Goal: Information Seeking & Learning: Learn about a topic

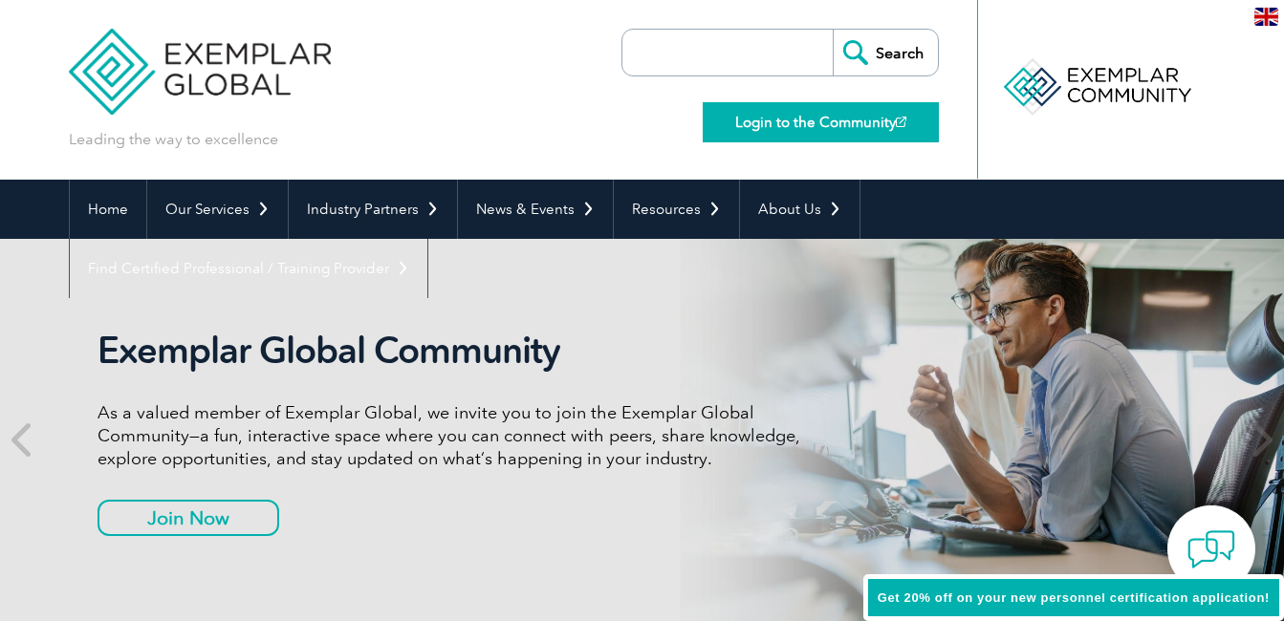
click at [850, 130] on link "Login to the Community" at bounding box center [820, 122] width 236 height 40
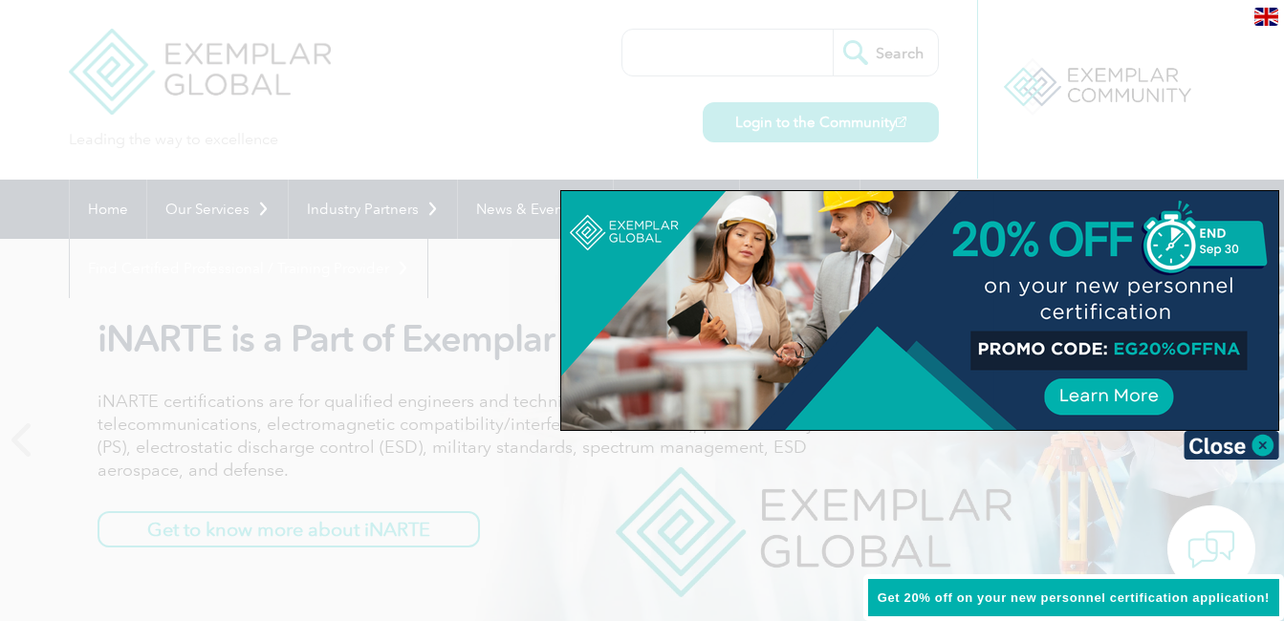
click at [474, 403] on div at bounding box center [642, 310] width 1284 height 621
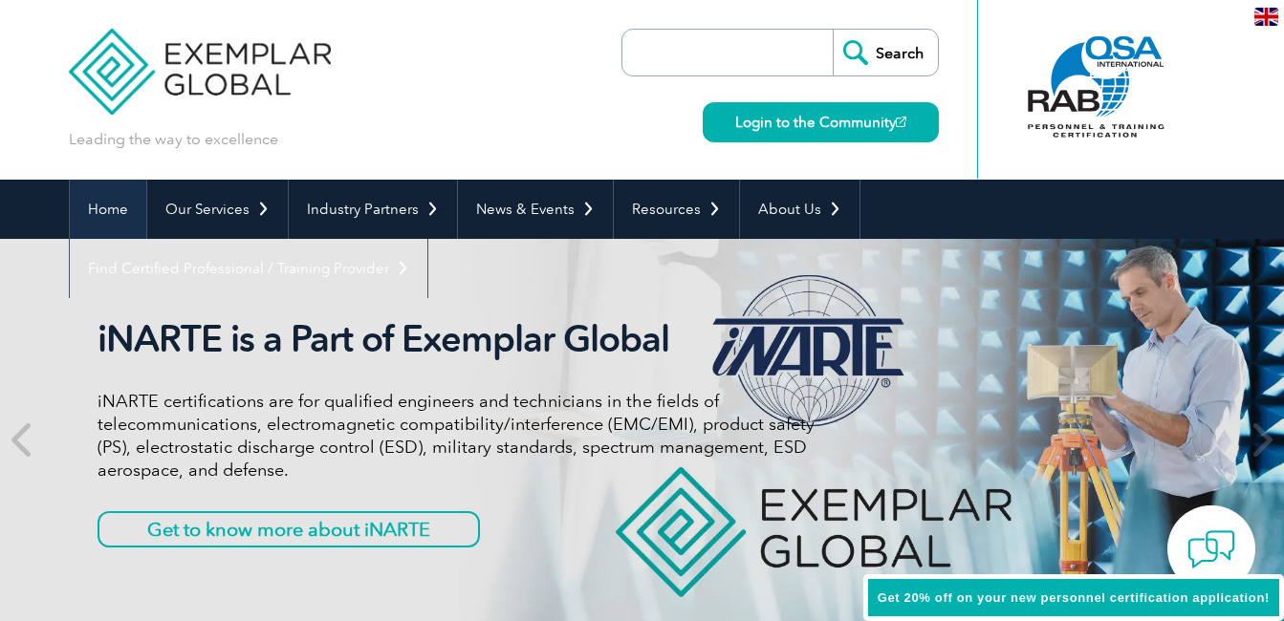
click at [112, 212] on link "Home" at bounding box center [108, 209] width 76 height 59
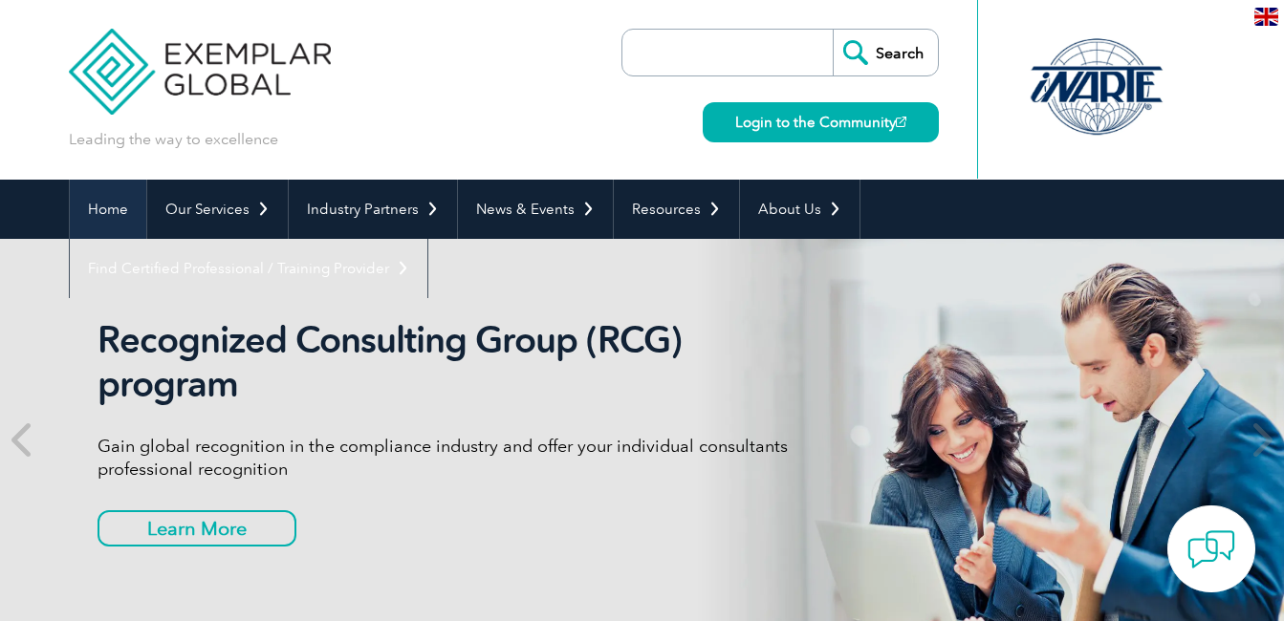
click at [87, 205] on link "Home" at bounding box center [108, 209] width 76 height 59
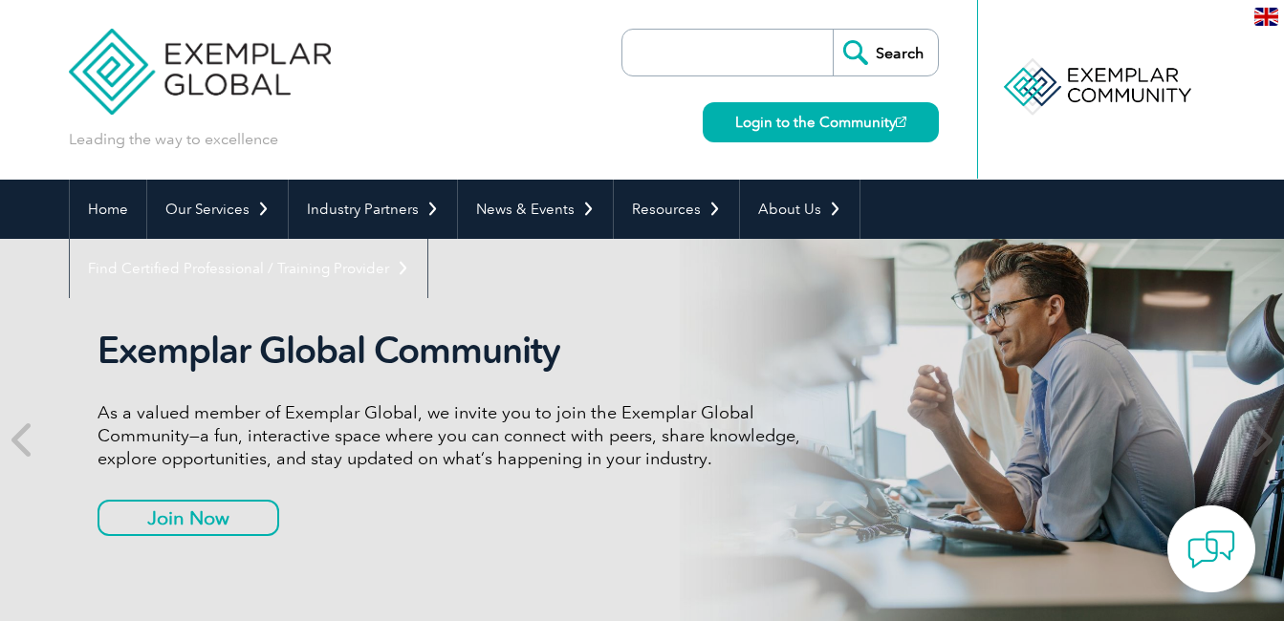
click at [686, 66] on input "search" at bounding box center [732, 53] width 201 height 46
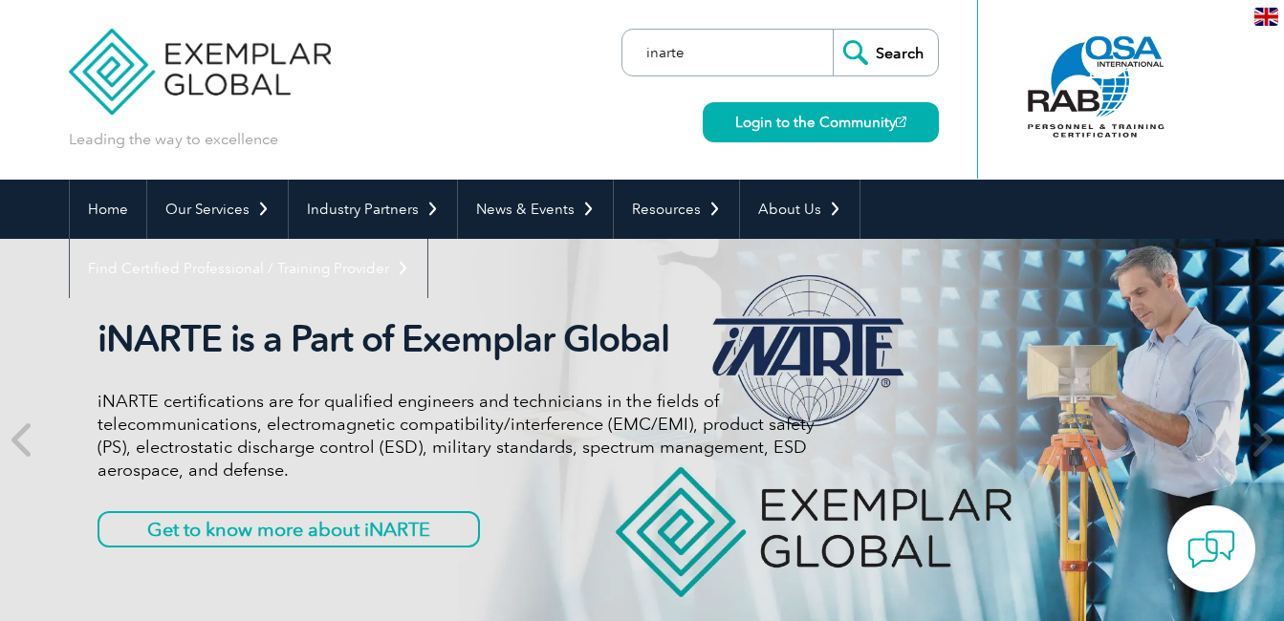
type input "inarte"
click at [832, 30] on input "Search" at bounding box center [884, 53] width 105 height 46
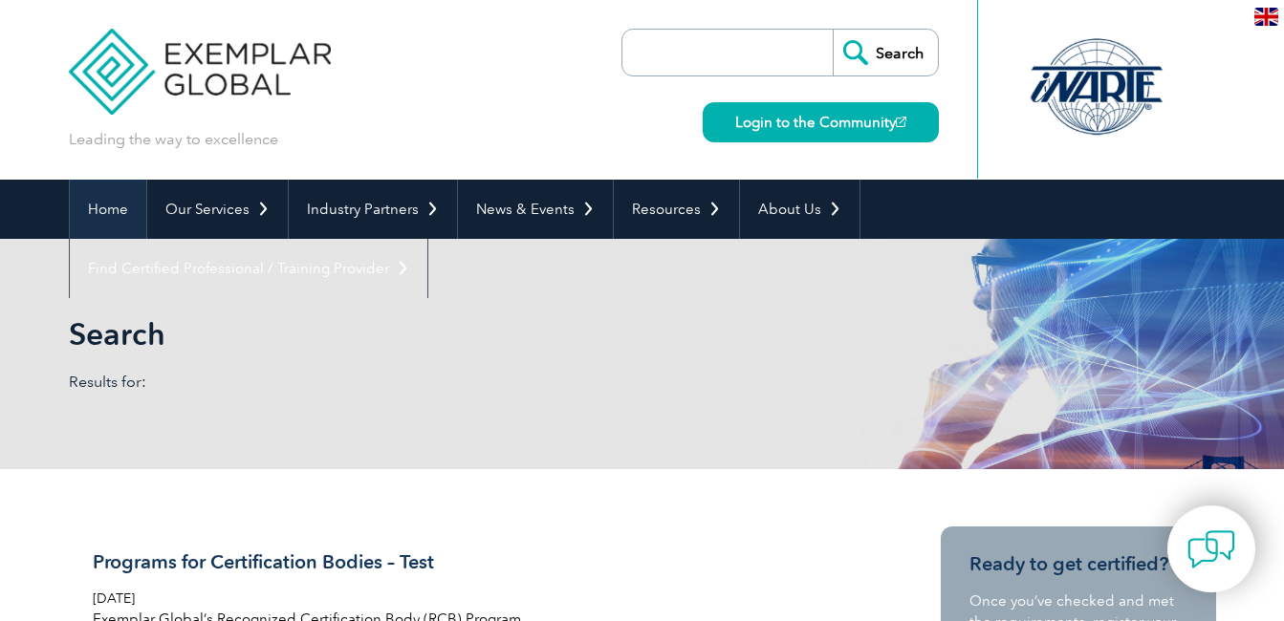
click at [94, 206] on link "Home" at bounding box center [108, 209] width 76 height 59
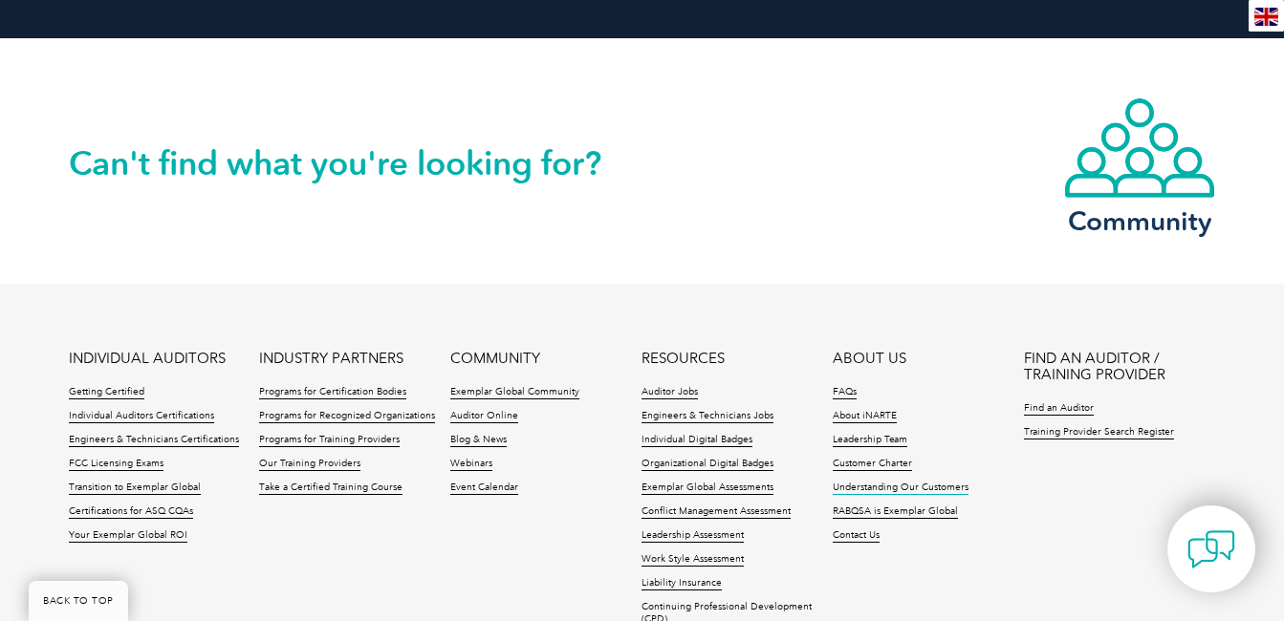
scroll to position [4615, 0]
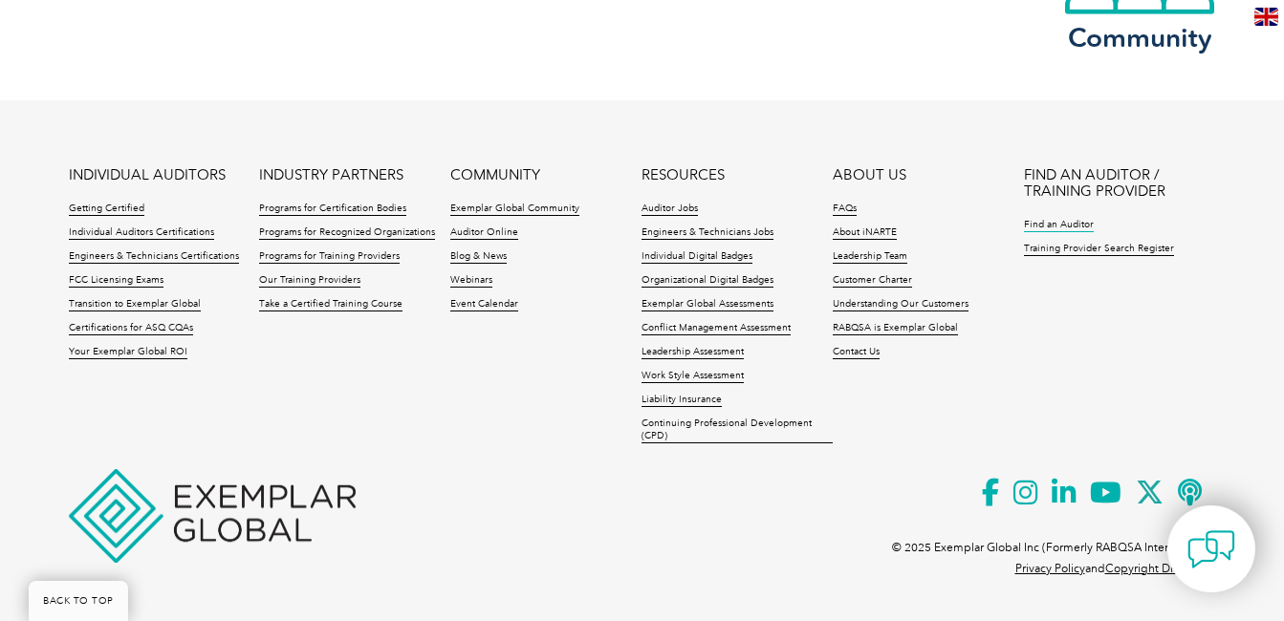
click at [1077, 225] on link "Find an Auditor" at bounding box center [1059, 225] width 70 height 13
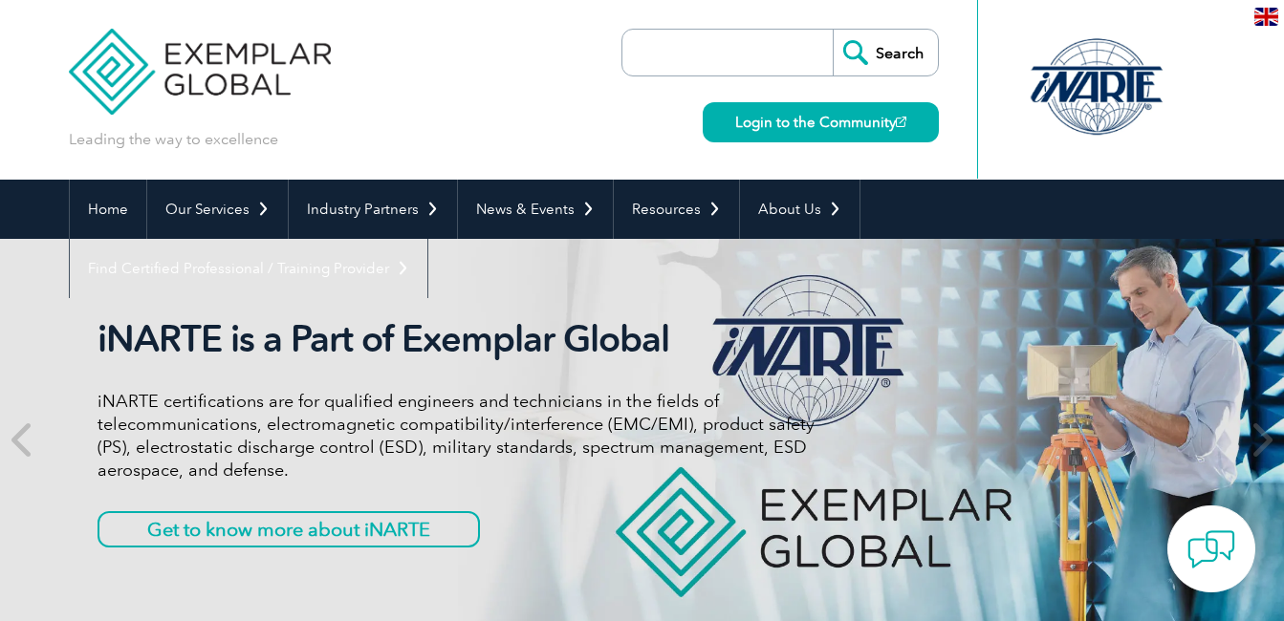
click at [1100, 97] on div at bounding box center [1096, 86] width 190 height 105
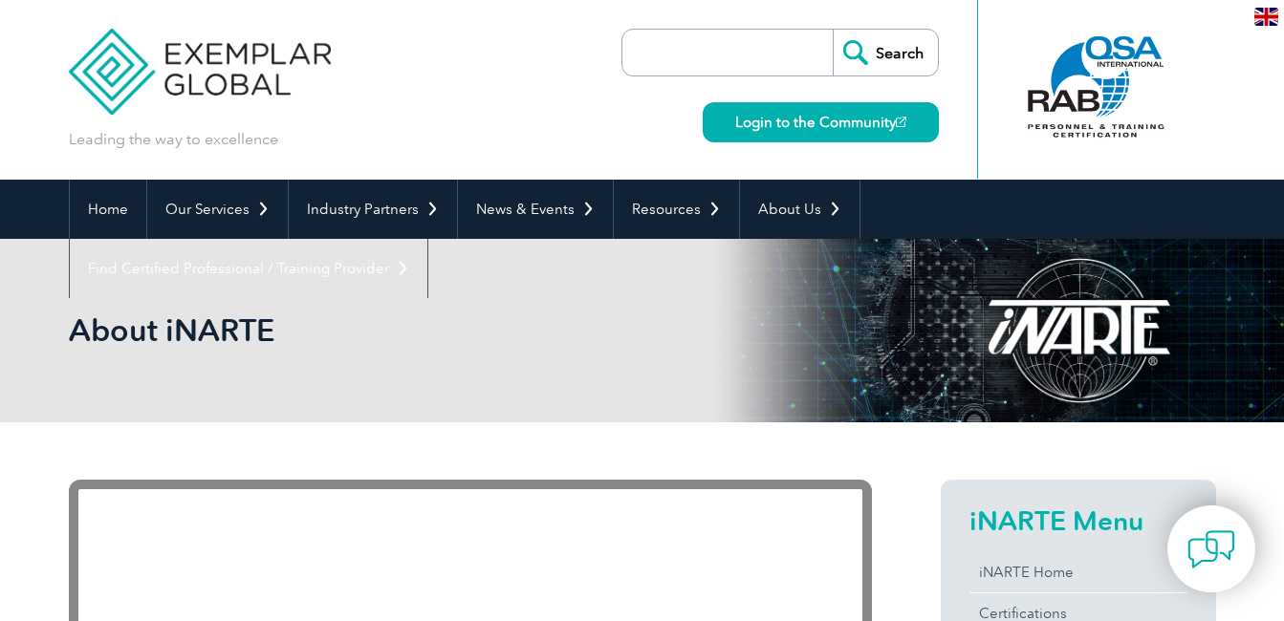
click at [175, 65] on img at bounding box center [200, 57] width 263 height 115
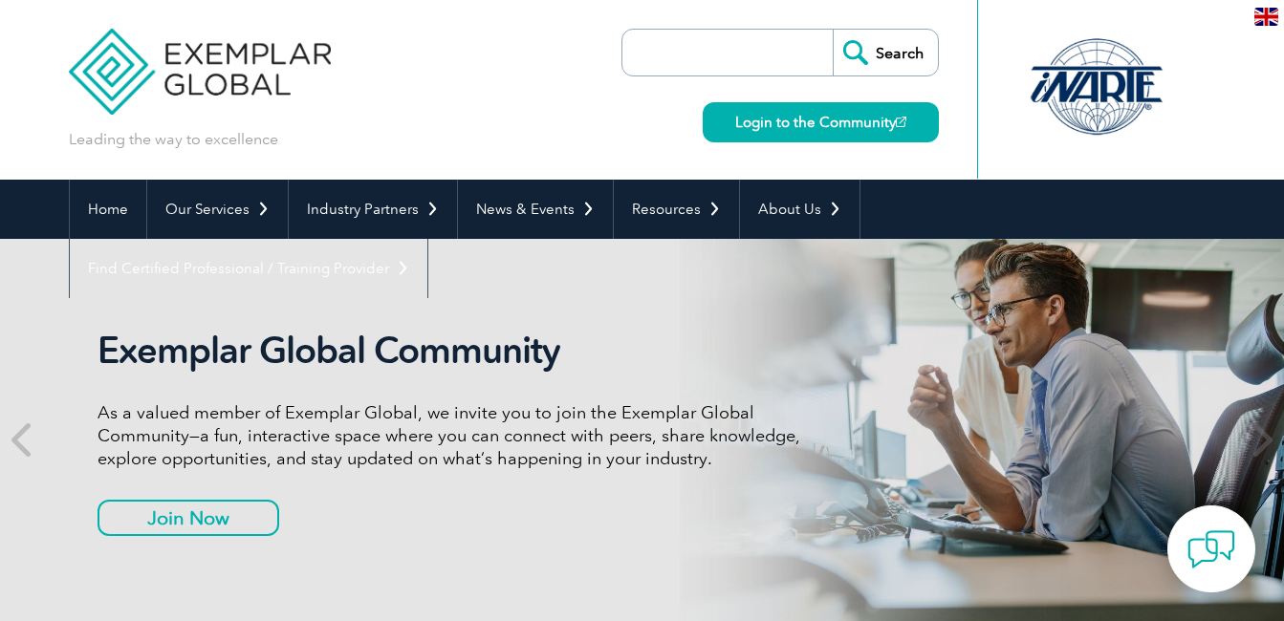
click at [486, 69] on div "Leading the way to excellence Search Login to the Community ▼" at bounding box center [642, 90] width 1147 height 180
click at [770, 119] on link "Login to the Community" at bounding box center [820, 122] width 236 height 40
